Goal: Complete application form

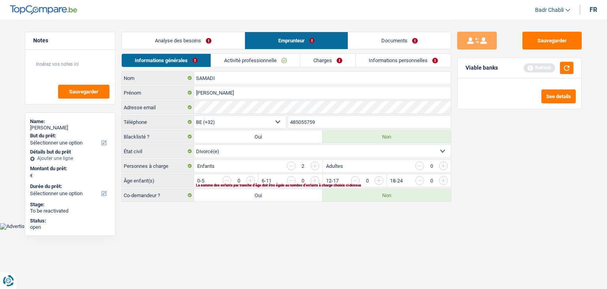
select select "32"
select select "divorced"
select select "liveWithParents"
select select "BE"
click at [271, 54] on link "Activité professionnelle" at bounding box center [255, 60] width 89 height 13
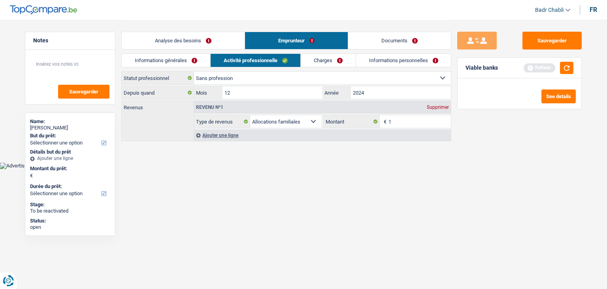
click at [328, 60] on link "Charges" at bounding box center [328, 60] width 55 height 13
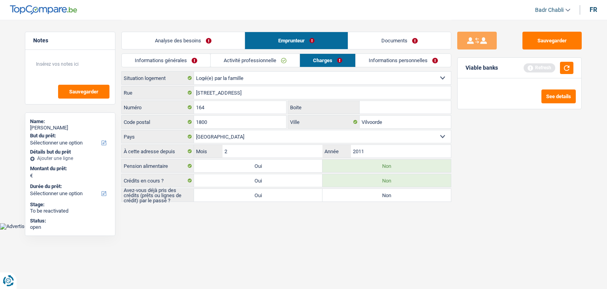
click at [274, 60] on link "Activité professionnelle" at bounding box center [255, 60] width 89 height 13
